Goal: Task Accomplishment & Management: Use online tool/utility

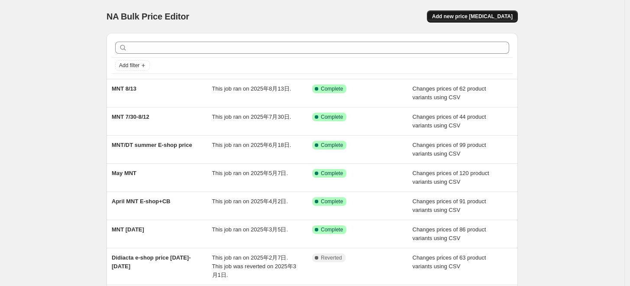
click at [486, 13] on button "Add new price [MEDICAL_DATA]" at bounding box center [472, 16] width 91 height 12
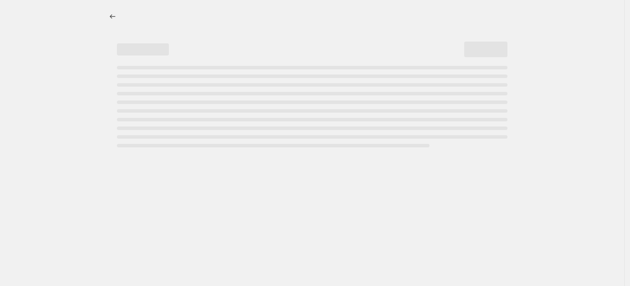
select select "percentage"
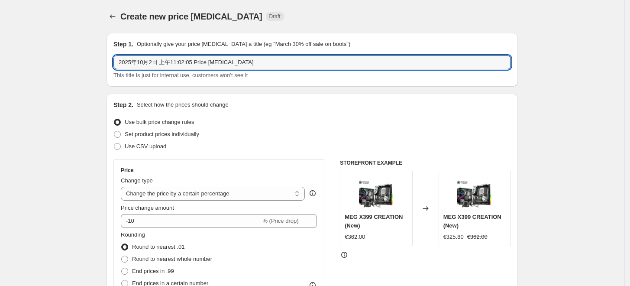
drag, startPoint x: 248, startPoint y: 65, endPoint x: 52, endPoint y: 65, distance: 195.4
type input "MNT Oct"
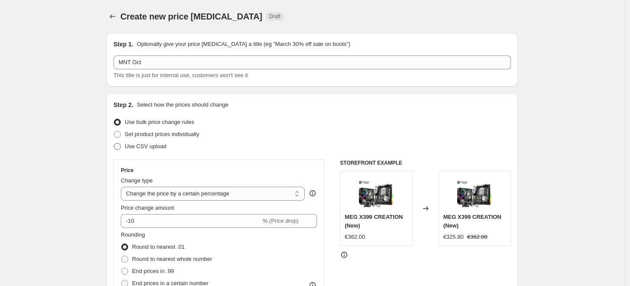
click at [149, 149] on span "Use CSV upload" at bounding box center [146, 146] width 42 height 6
click at [114, 143] on input "Use CSV upload" at bounding box center [114, 143] width 0 height 0
radio input "true"
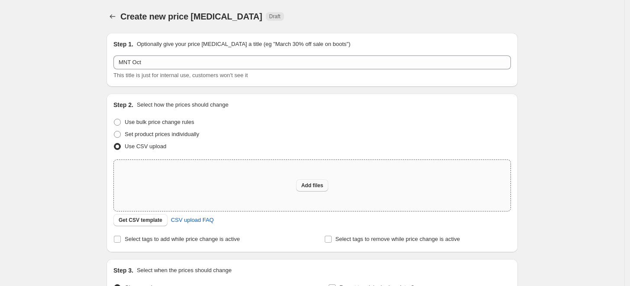
click at [303, 180] on button "Add files" at bounding box center [312, 185] width 32 height 12
type input "C:\fakepath\MNT Oct DE.csv"
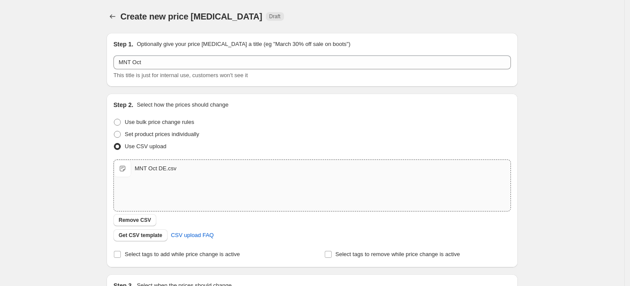
scroll to position [115, 0]
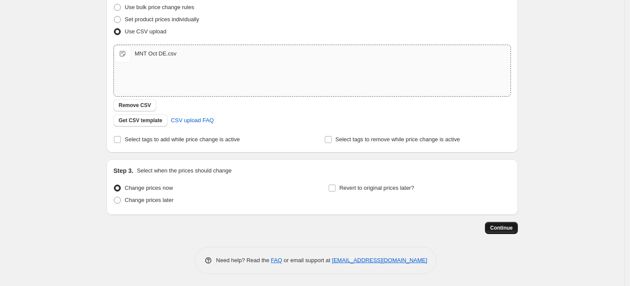
click at [498, 229] on span "Continue" at bounding box center [501, 227] width 23 height 7
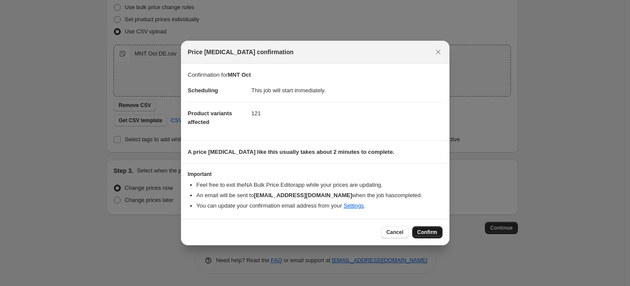
click at [430, 234] on span "Confirm" at bounding box center [428, 232] width 20 height 7
